Goal: Information Seeking & Learning: Learn about a topic

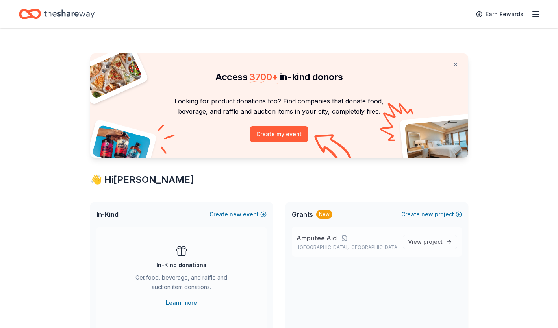
click at [310, 244] on p "Pittsburgh, PA" at bounding box center [346, 247] width 100 height 6
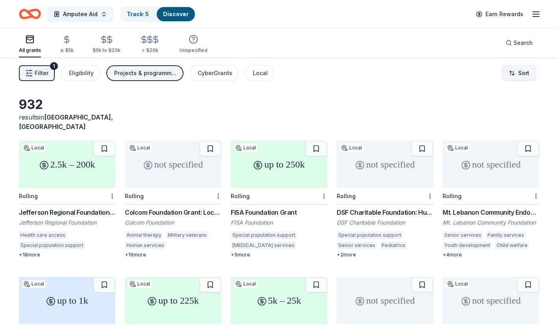
click at [525, 71] on html "Amputee Aid Track · 5 Discover Earn Rewards All grants ≤ $5k $5k to $20k > $20k…" at bounding box center [279, 164] width 558 height 328
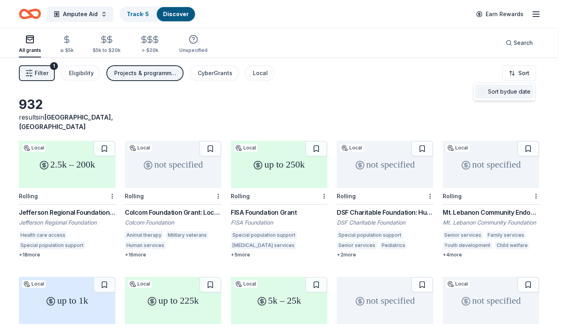
click at [515, 97] on div "Sort by due date" at bounding box center [504, 92] width 58 height 14
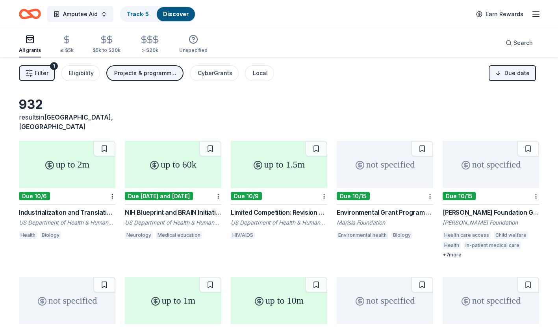
click at [462, 208] on div "Wold Foundation Grant" at bounding box center [491, 212] width 96 height 9
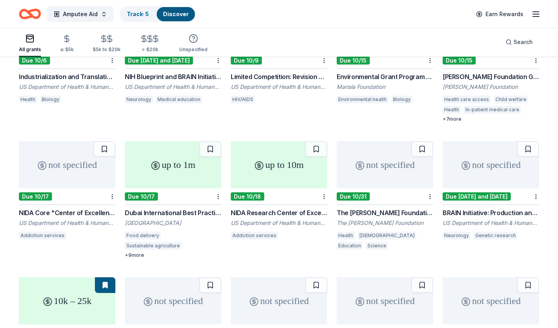
scroll to position [152, 0]
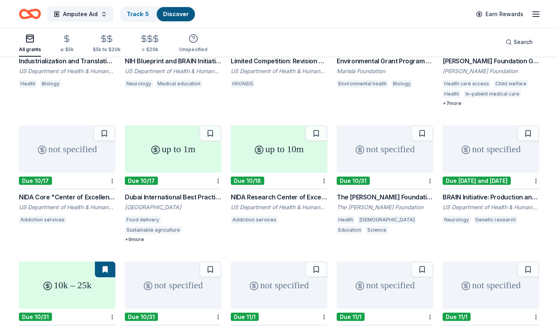
click at [367, 193] on div "The Bolick Foundation Grant" at bounding box center [385, 197] width 96 height 9
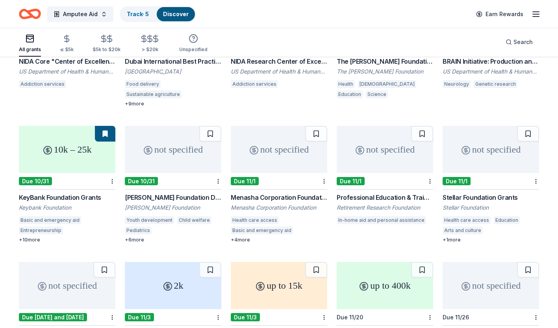
scroll to position [314, 0]
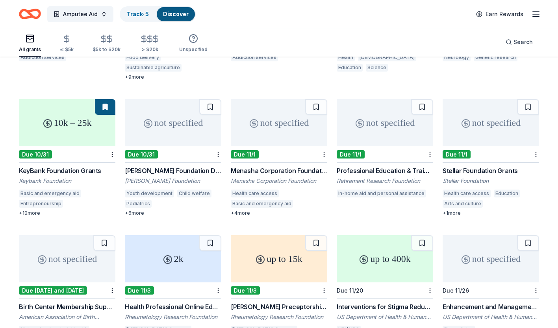
click at [276, 166] on div "Menasha Corporation Foundation Grant" at bounding box center [279, 170] width 96 height 9
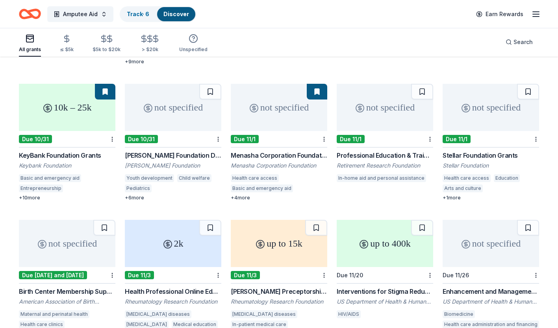
scroll to position [330, 0]
click at [393, 150] on div "Professional Education & Training Grants" at bounding box center [385, 154] width 96 height 9
click at [476, 150] on div "Stellar Foundation Grants Stellar Foundation Health care access Education Arts …" at bounding box center [491, 175] width 96 height 50
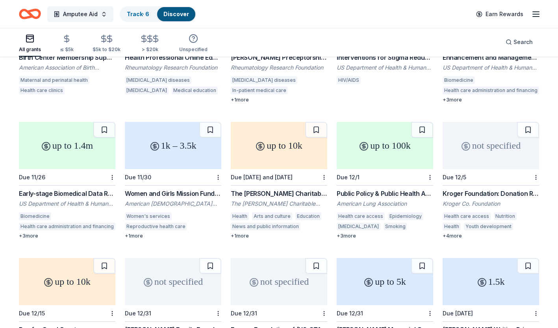
scroll to position [582, 0]
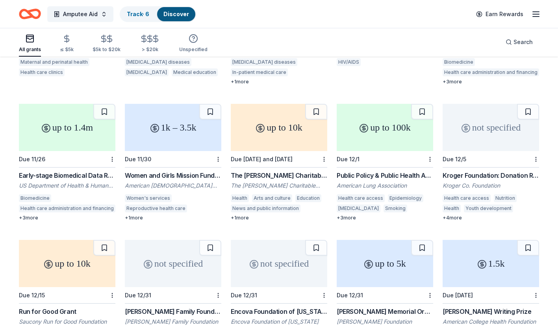
drag, startPoint x: 283, startPoint y: 224, endPoint x: 211, endPoint y: 217, distance: 72.8
click at [181, 171] on div "Women and Girls Mission Fund Grant" at bounding box center [173, 175] width 96 height 9
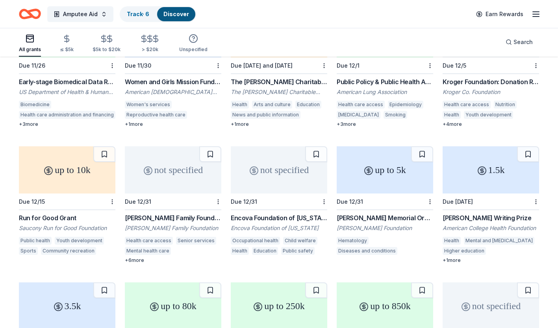
scroll to position [708, 0]
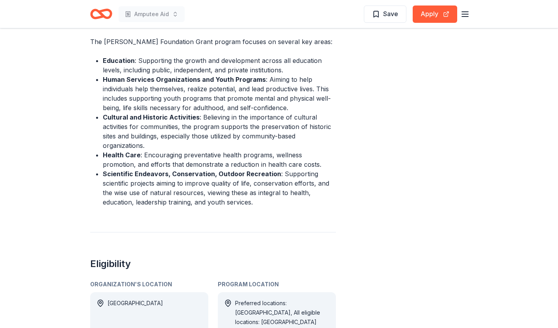
scroll to position [331, 0]
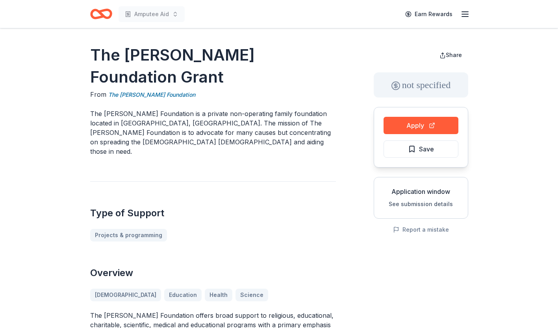
scroll to position [16, 0]
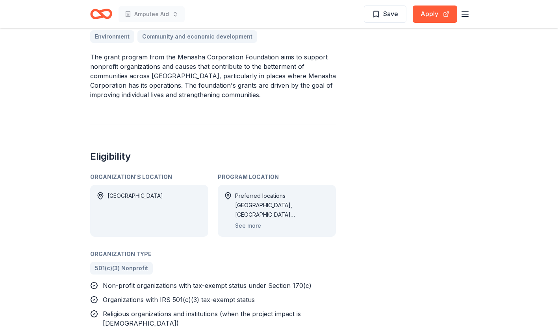
scroll to position [268, 0]
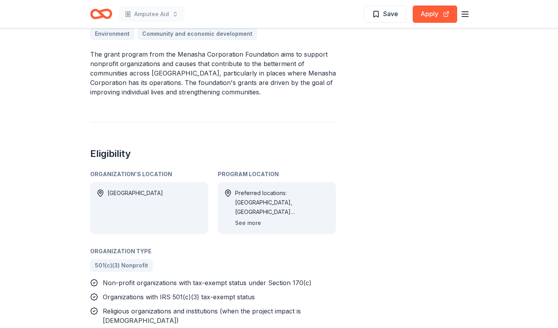
click at [254, 224] on button "See more" at bounding box center [248, 223] width 26 height 9
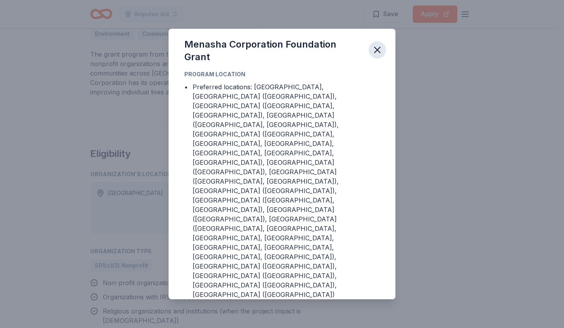
click at [378, 56] on icon "button" at bounding box center [377, 49] width 11 height 11
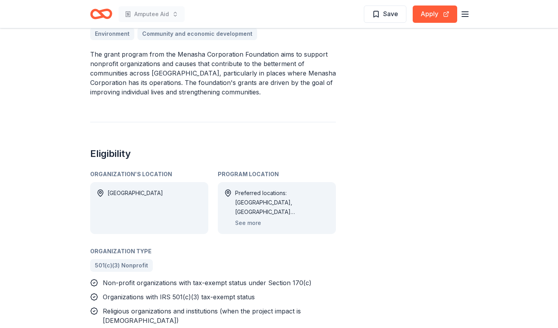
click at [204, 82] on p "The grant program from the Menasha Corporation Foundation aims to support nonpr…" at bounding box center [213, 73] width 246 height 47
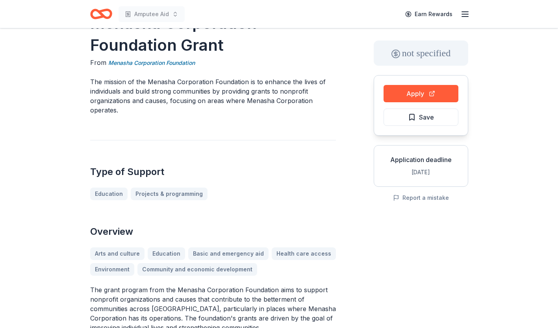
scroll to position [0, 0]
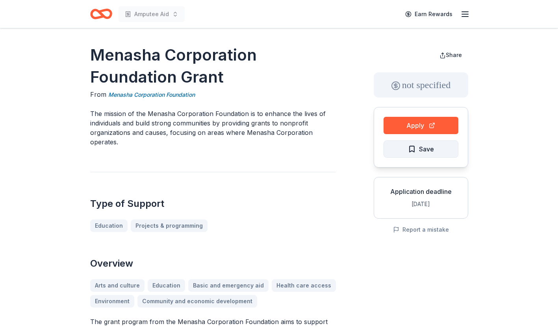
click at [415, 145] on span "Save" at bounding box center [421, 149] width 26 height 10
click at [407, 124] on button "Apply" at bounding box center [420, 125] width 75 height 17
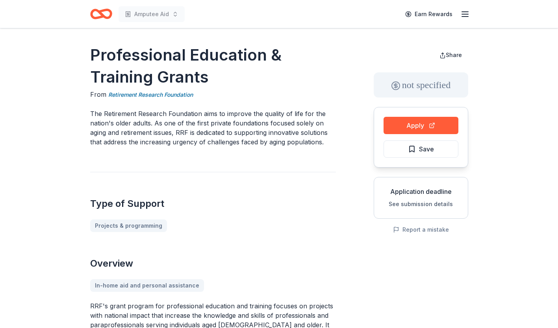
click at [241, 126] on p "The Retirement Research Foundation aims to improve the quality of life for the …" at bounding box center [213, 128] width 246 height 38
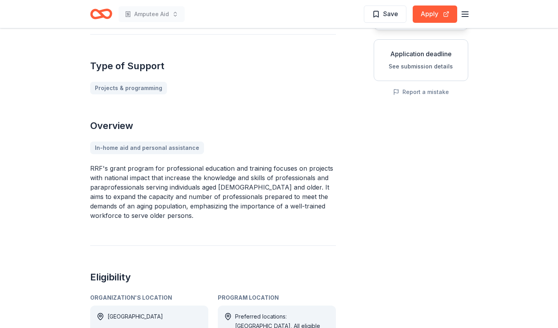
scroll to position [157, 0]
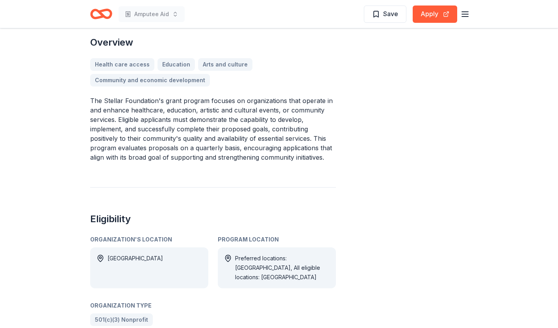
scroll to position [268, 0]
